Goal: Entertainment & Leisure: Consume media (video, audio)

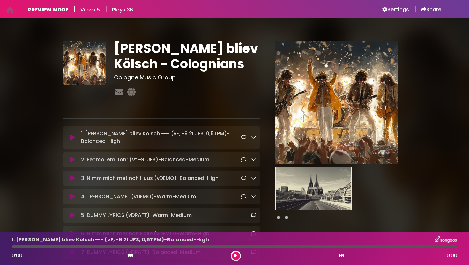
click at [73, 137] on icon at bounding box center [72, 137] width 5 height 6
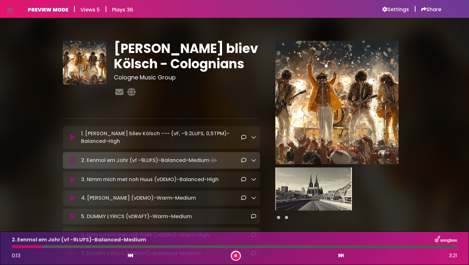
click at [100, 84] on img at bounding box center [84, 62] width 43 height 43
drag, startPoint x: 33, startPoint y: 255, endPoint x: 38, endPoint y: 238, distance: 18.4
click at [33, 249] on div "2. Eenmol [PERSON_NAME] (vf -9LUFS)-Balanced-Medium 0:16 3:21" at bounding box center [234, 248] width 453 height 25
click at [72, 177] on icon at bounding box center [72, 180] width 5 height 6
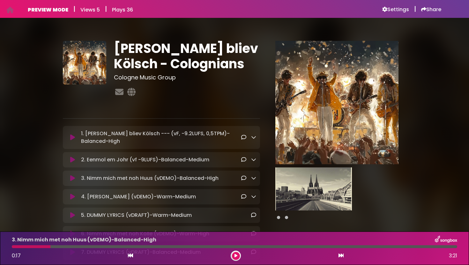
click at [75, 178] on button at bounding box center [73, 178] width 12 height 6
click at [69, 184] on div "3. Nimm mich met noh [PERSON_NAME] (vDEMO)-Balanced-High Loading Track..." at bounding box center [161, 178] width 197 height 15
click at [73, 179] on icon at bounding box center [72, 178] width 5 height 6
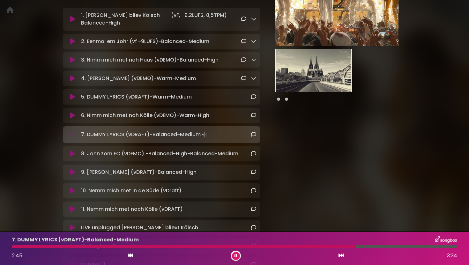
scroll to position [122, 0]
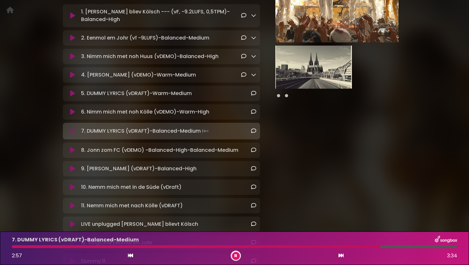
click at [72, 207] on icon at bounding box center [72, 206] width 5 height 6
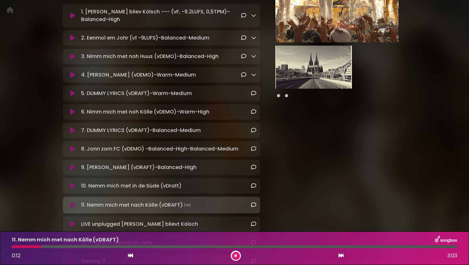
click at [73, 223] on icon at bounding box center [72, 224] width 5 height 6
